Goal: Task Accomplishment & Management: Use online tool/utility

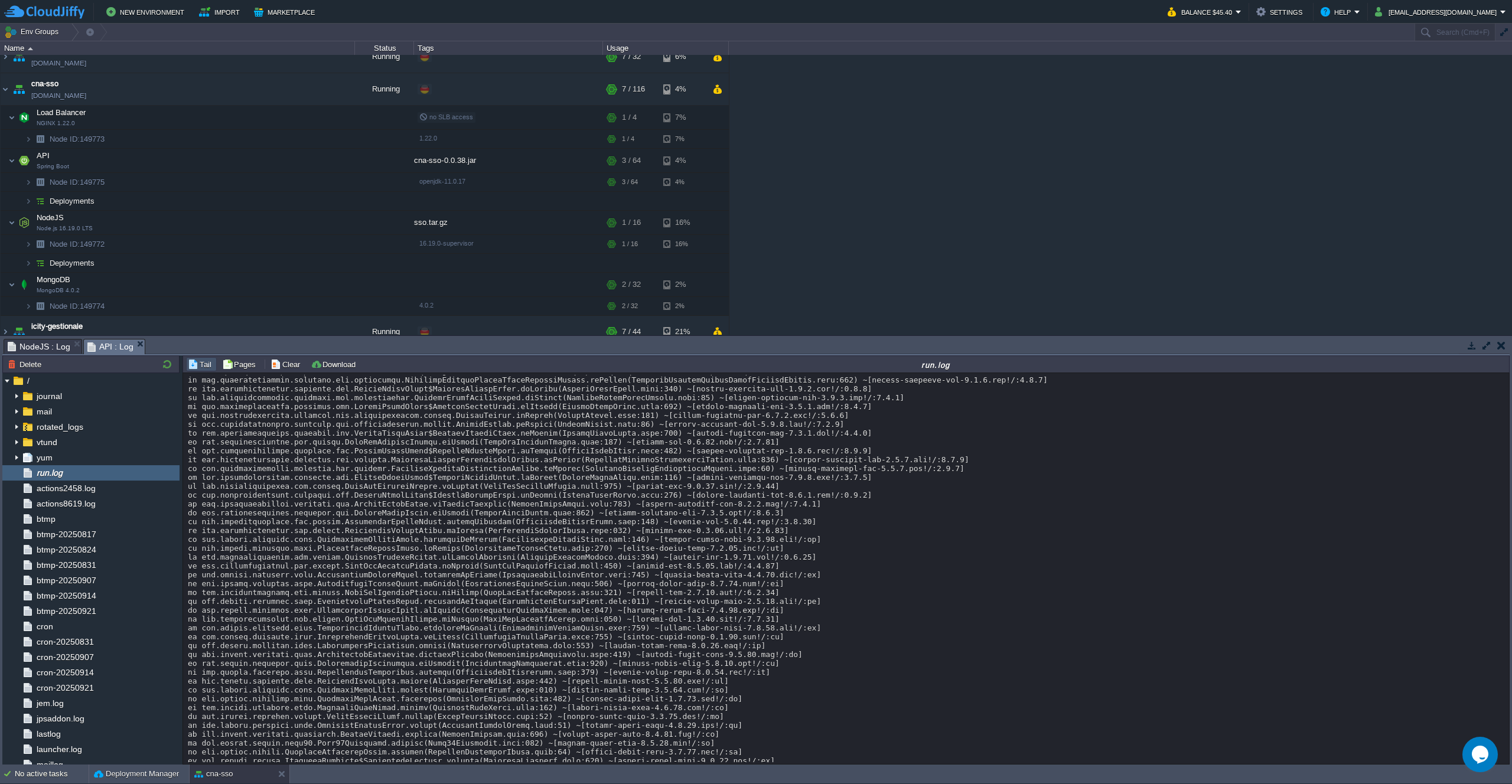
scroll to position [17330, 0]
